Goal: Check status: Check status

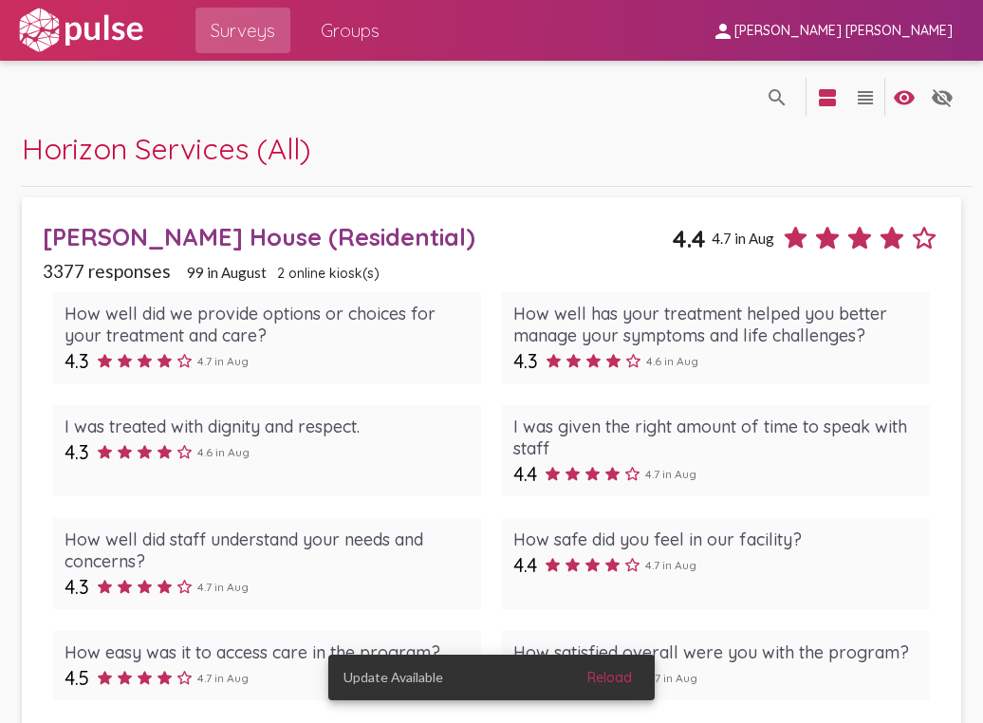
scroll to position [45, 0]
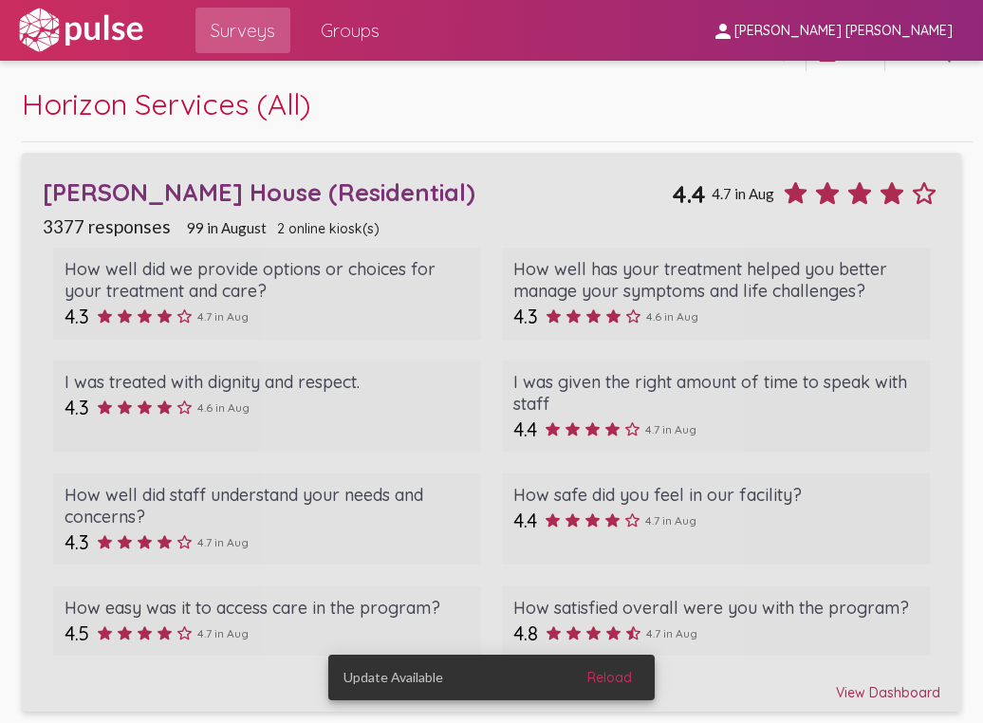
click at [886, 686] on div "View Dashboard" at bounding box center [491, 684] width 897 height 34
